Goal: Task Accomplishment & Management: Use online tool/utility

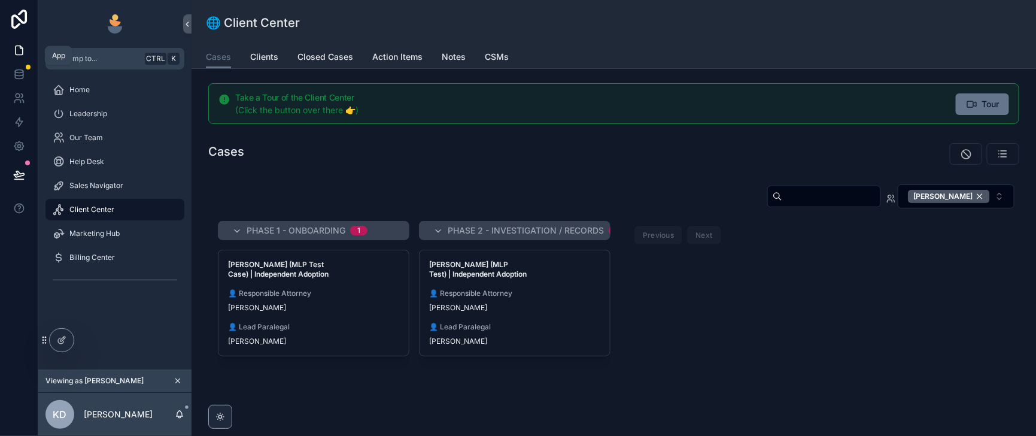
click at [22, 56] on icon at bounding box center [19, 50] width 12 height 12
click at [65, 339] on icon at bounding box center [62, 338] width 5 height 5
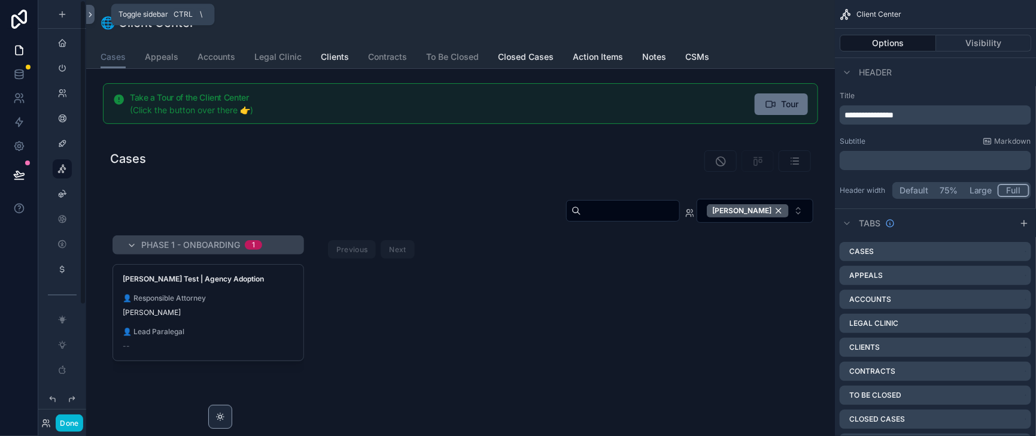
click at [95, 14] on icon at bounding box center [90, 14] width 8 height 9
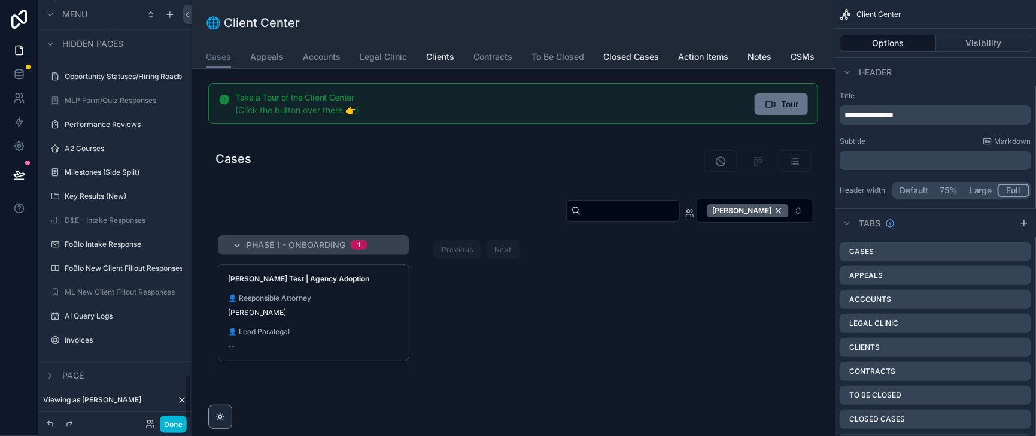
scroll to position [3457, 0]
click at [120, 261] on div "FoBlo New Client Fillout Responses" at bounding box center [115, 268] width 101 height 14
click at [120, 263] on label "FoBlo New Client Fillout Responses" at bounding box center [115, 268] width 101 height 10
click at [120, 259] on div "FoBlo New Client Fillout Responses" at bounding box center [115, 268] width 134 height 19
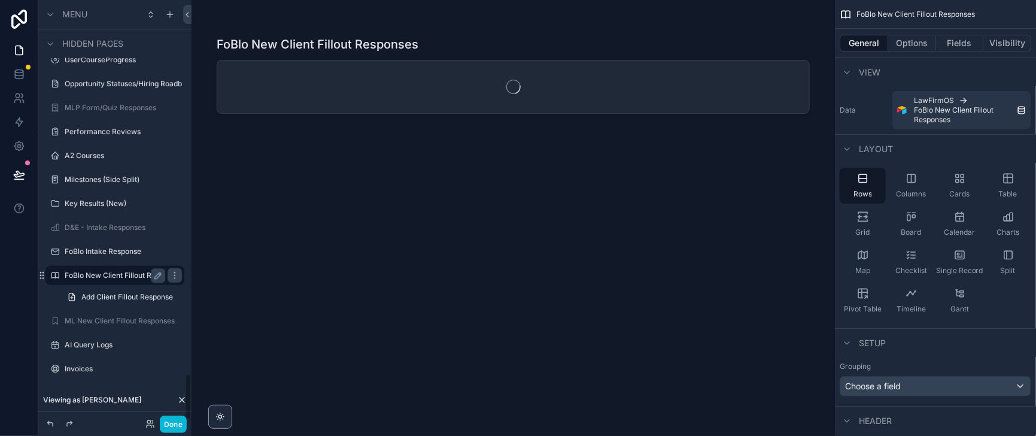
scroll to position [3450, 0]
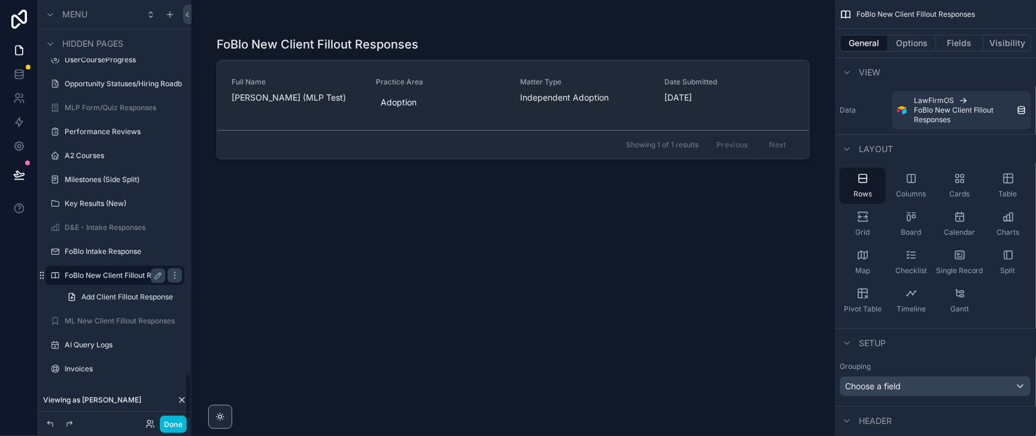
click at [457, 122] on div "scrollable content" at bounding box center [513, 210] width 612 height 421
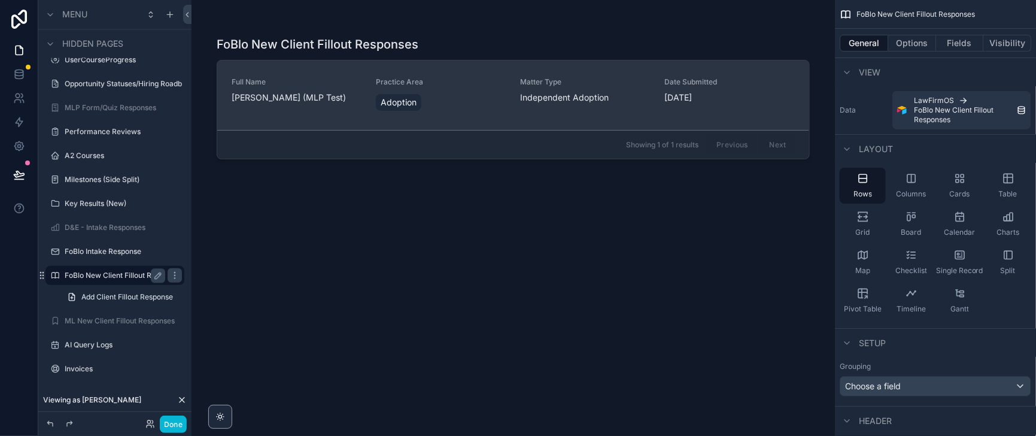
click at [457, 113] on div "Adoption" at bounding box center [441, 103] width 130 height 22
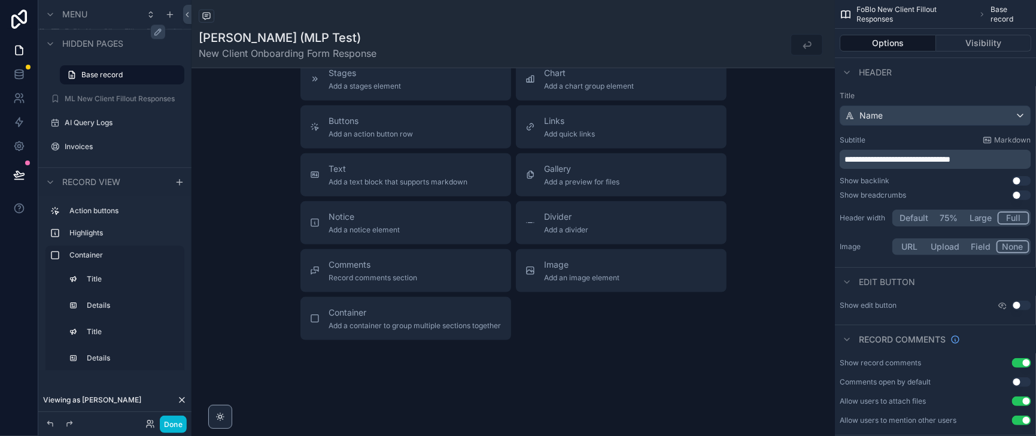
scroll to position [9429, 0]
